Goal: Check status: Check status

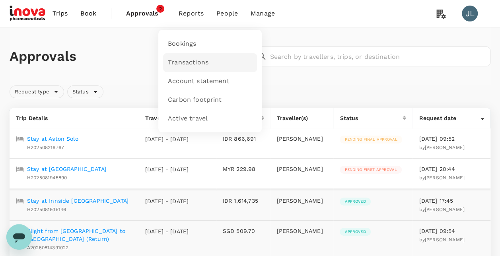
click at [186, 61] on span "Transactions" at bounding box center [188, 62] width 41 height 9
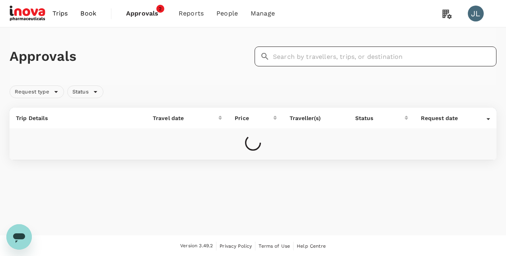
click at [315, 56] on input "text" at bounding box center [385, 57] width 224 height 20
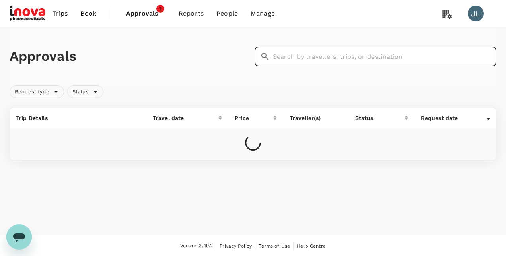
paste input "H202508052655"
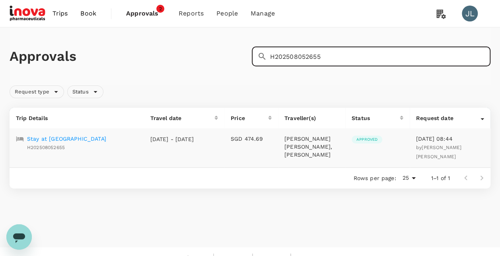
type input "H202508052655"
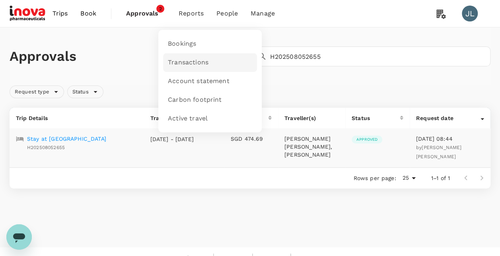
click at [183, 64] on span "Transactions" at bounding box center [188, 62] width 41 height 9
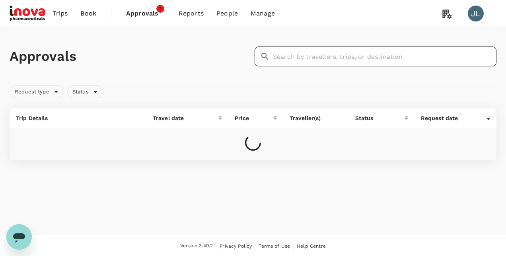
click at [311, 60] on input "text" at bounding box center [385, 57] width 224 height 20
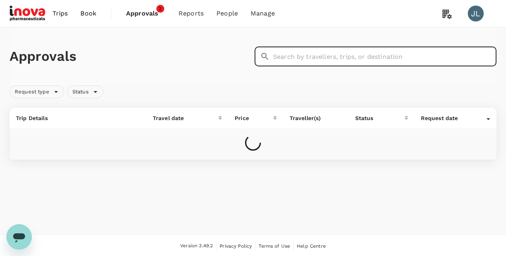
paste input "A20250807931938"
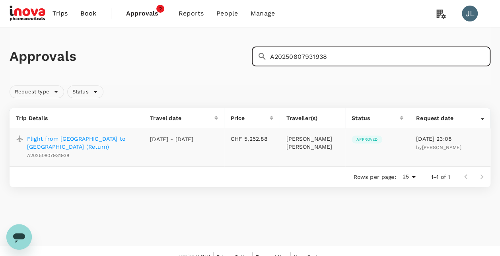
type input "A20250807931938"
click at [51, 139] on p "Flight from [GEOGRAPHIC_DATA] to [GEOGRAPHIC_DATA] (Return)" at bounding box center [82, 143] width 110 height 16
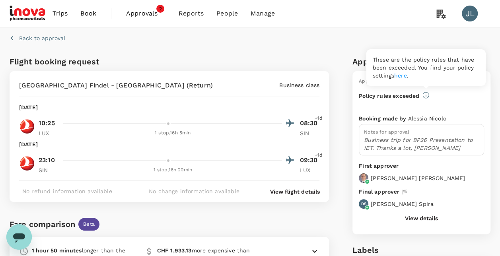
click at [426, 94] on icon at bounding box center [426, 95] width 7 height 7
click at [407, 76] on link "here" at bounding box center [401, 75] width 13 height 6
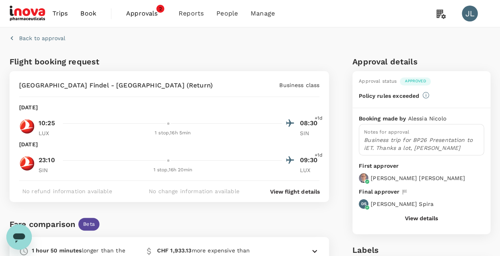
click at [12, 40] on icon "button" at bounding box center [12, 38] width 8 height 8
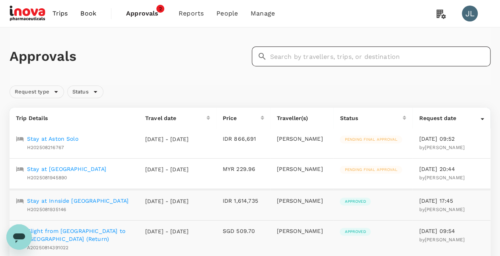
click at [317, 57] on input "text" at bounding box center [380, 57] width 221 height 20
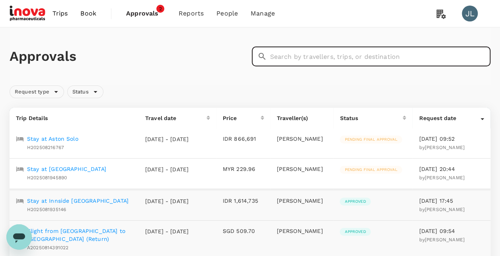
click at [311, 61] on input "text" at bounding box center [380, 57] width 221 height 20
paste input "A20250807931938"
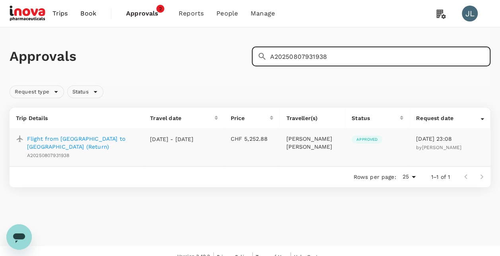
type input "A20250807931938"
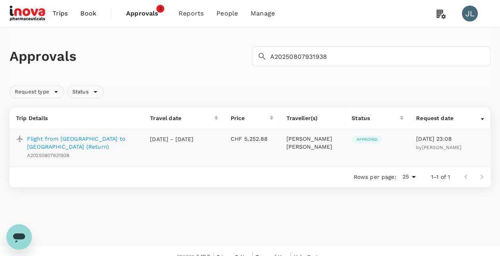
click at [75, 140] on p "Flight from [GEOGRAPHIC_DATA] to [GEOGRAPHIC_DATA] (Return)" at bounding box center [82, 143] width 110 height 16
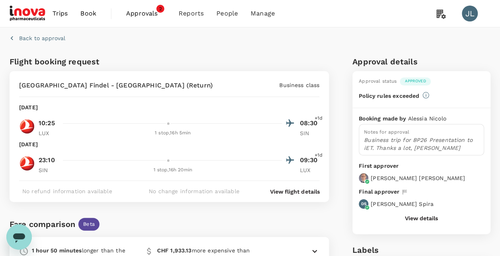
click at [26, 40] on p "Back to approval" at bounding box center [42, 38] width 46 height 8
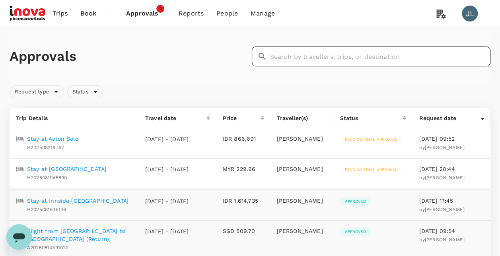
click at [289, 56] on input "text" at bounding box center [380, 57] width 221 height 20
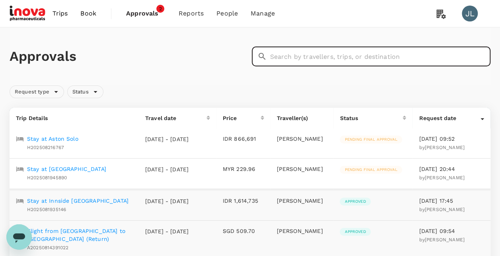
paste input "A20250806155155"
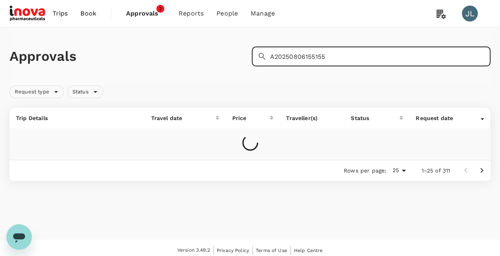
type input "A20250806155155"
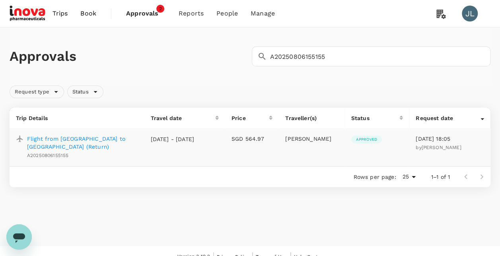
click at [70, 138] on p "Flight from [GEOGRAPHIC_DATA] to [GEOGRAPHIC_DATA] (Return)" at bounding box center [82, 143] width 111 height 16
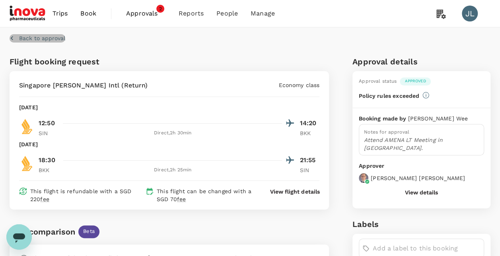
click at [12, 38] on icon "button" at bounding box center [12, 38] width 8 height 8
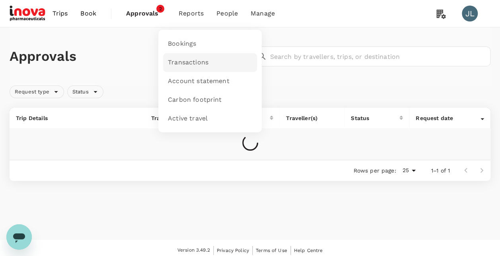
click at [182, 62] on span "Transactions" at bounding box center [188, 62] width 41 height 9
